Goal: Navigation & Orientation: Find specific page/section

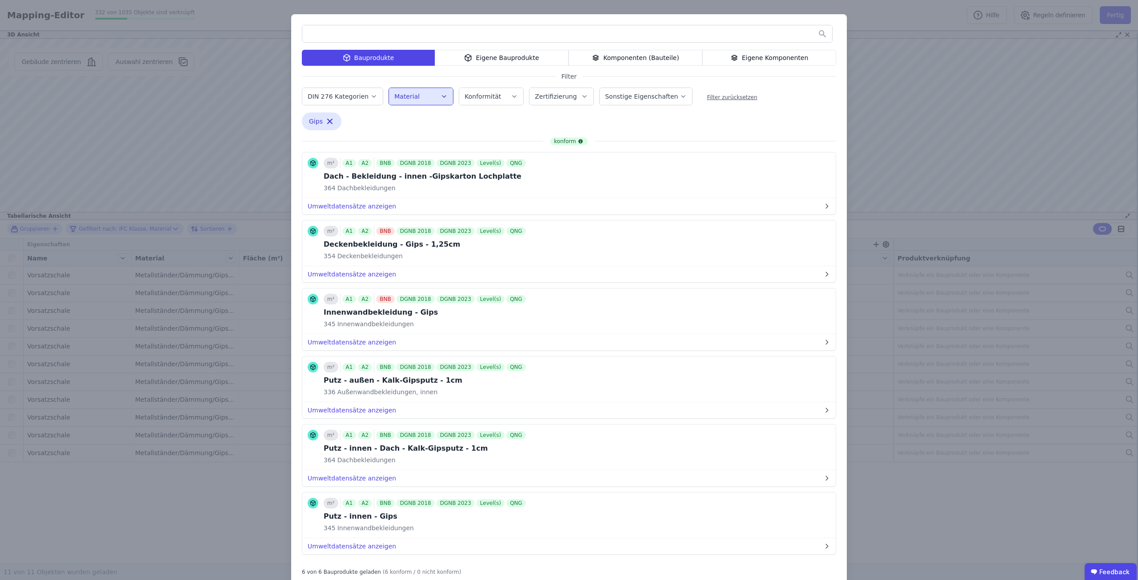
click at [909, 108] on div "Bauprodukte Eigene Bauprodukte Komponenten (Bauteile) Eigene Komponenten Filter…" at bounding box center [569, 300] width 1138 height 600
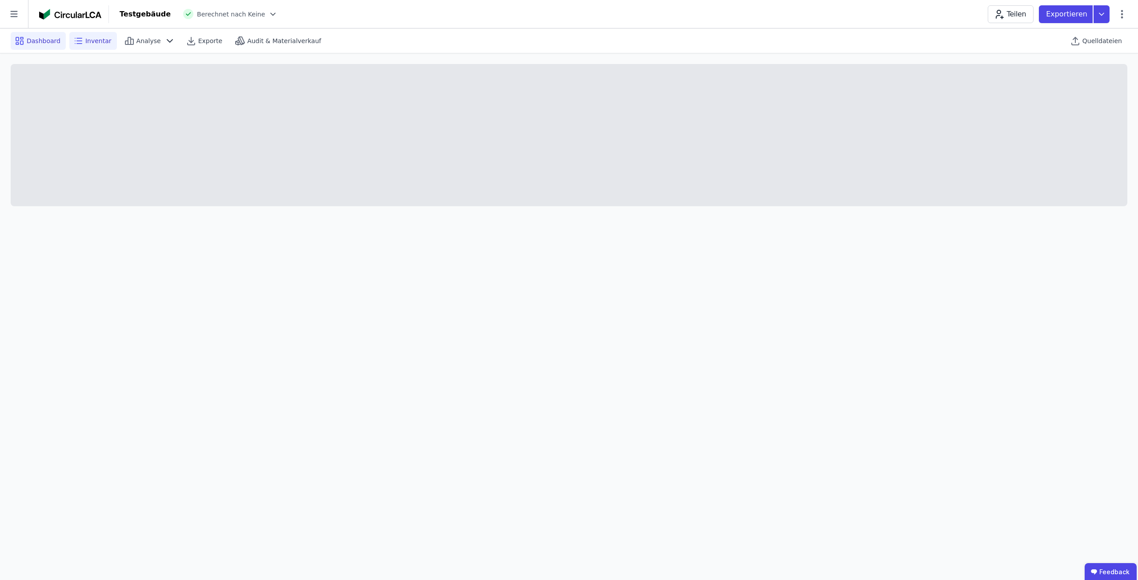
click at [39, 39] on span "Dashboard" at bounding box center [44, 40] width 34 height 9
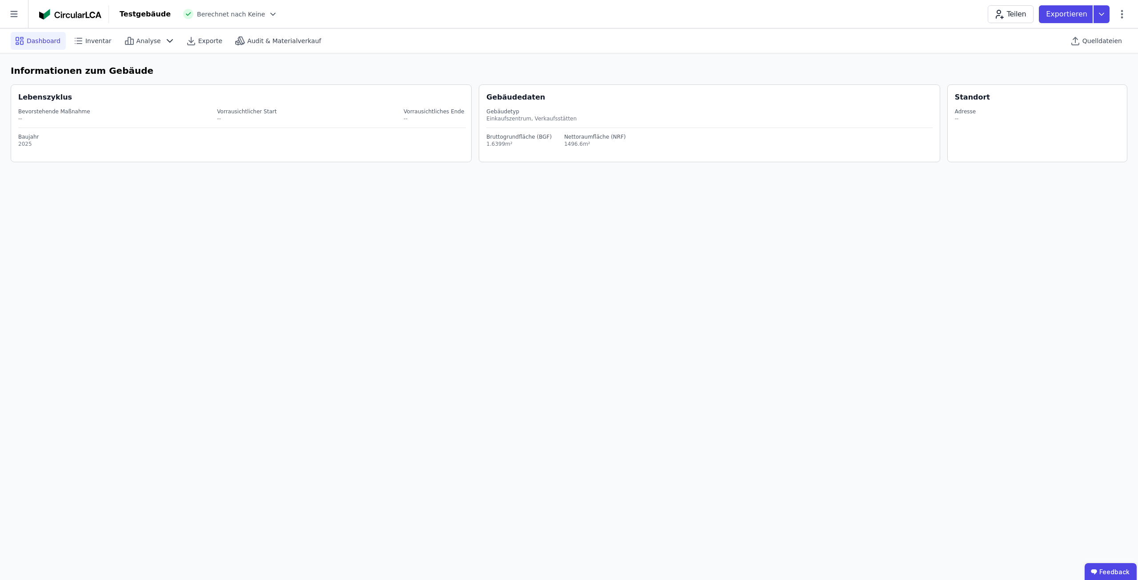
click at [37, 39] on span "Dashboard" at bounding box center [44, 40] width 34 height 9
